Goal: Check status: Check status

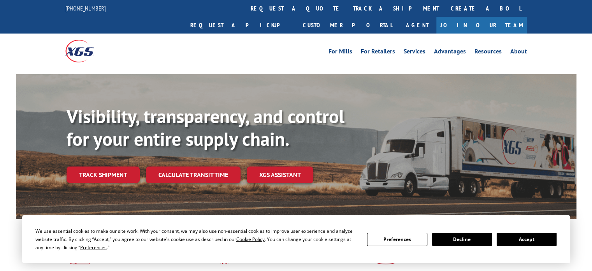
click at [112, 171] on div "Visibility, transparency, and control for your entire supply chain. Track shipm…" at bounding box center [322, 159] width 510 height 109
click at [109, 168] on div "Visibility, transparency, and control for your entire supply chain. Track shipm…" at bounding box center [322, 159] width 510 height 109
click at [109, 166] on div "Visibility, transparency, and control for your entire supply chain. Track shipm…" at bounding box center [322, 159] width 510 height 109
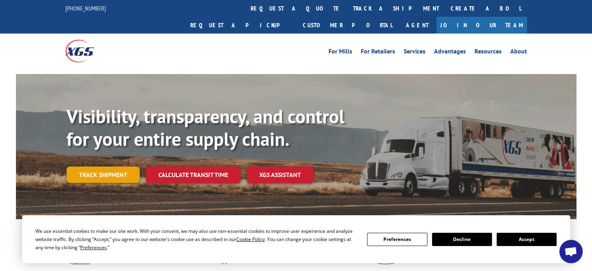
click at [109, 166] on link "Track shipment" at bounding box center [103, 174] width 73 height 16
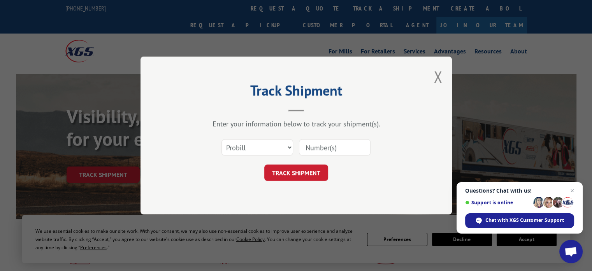
click at [335, 143] on input at bounding box center [335, 147] width 72 height 16
paste input "17597726"
type input "17597726"
click at [308, 166] on button "TRACK SHIPMENT" at bounding box center [296, 172] width 64 height 16
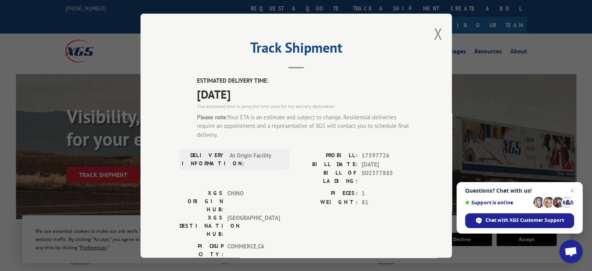
scroll to position [39, 0]
